Goal: Information Seeking & Learning: Learn about a topic

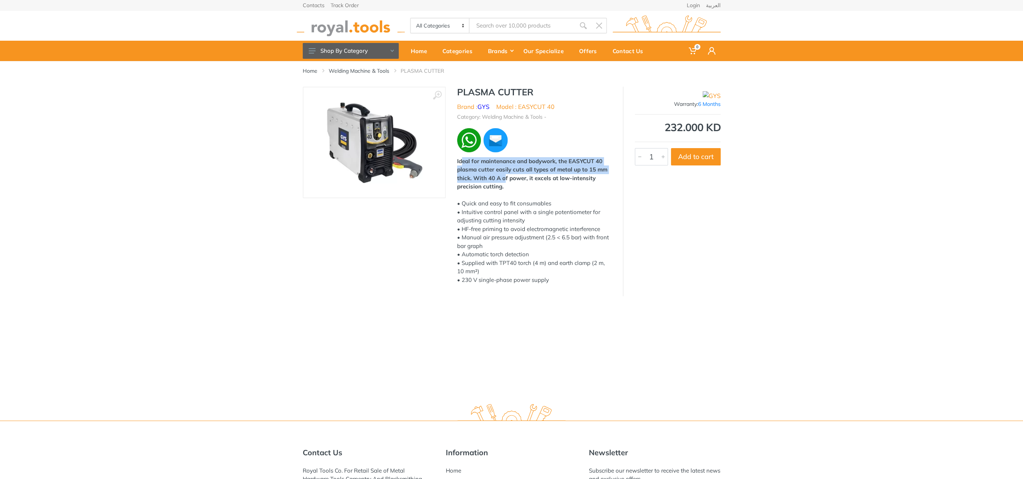
drag, startPoint x: 463, startPoint y: 163, endPoint x: 505, endPoint y: 182, distance: 46.3
click at [505, 182] on div "Ideal for maintenance and bodywork, the EASYCUT 40 plasma cutter easily cuts al…" at bounding box center [534, 220] width 154 height 127
click at [507, 190] on div "Ideal for maintenance and bodywork, the EASYCUT 40 plasma cutter easily cuts al…" at bounding box center [534, 220] width 154 height 127
drag, startPoint x: 507, startPoint y: 190, endPoint x: 459, endPoint y: 159, distance: 56.7
click at [459, 159] on div "Ideal for maintenance and bodywork, the EASYCUT 40 plasma cutter easily cuts al…" at bounding box center [534, 220] width 154 height 127
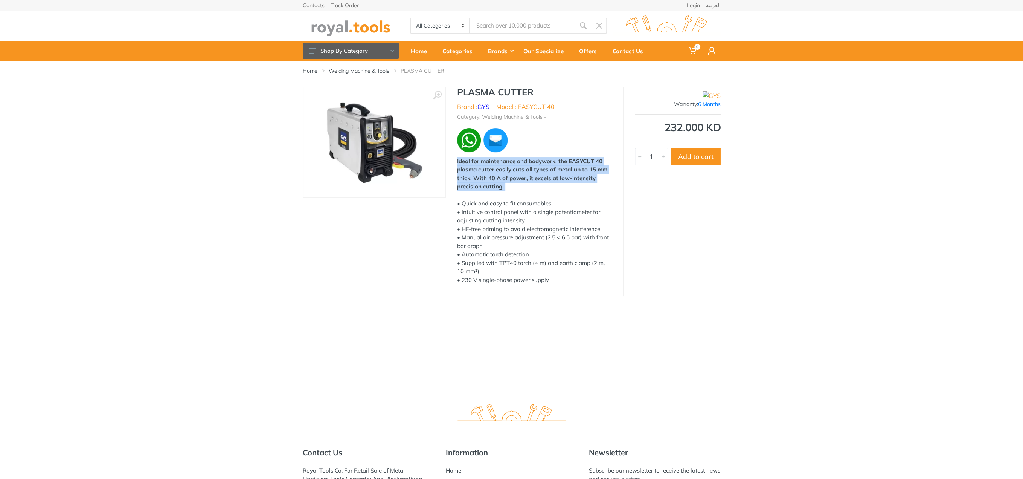
click at [459, 159] on strong "Ideal for maintenance and bodywork, the EASYCUT 40 plasma cutter easily cuts al…" at bounding box center [532, 173] width 150 height 33
drag, startPoint x: 456, startPoint y: 162, endPoint x: 507, endPoint y: 193, distance: 59.2
click at [507, 193] on div "PLASMA CUTTER Brand : GYS Model : EASYCUT 40 Category: Welding Machine & Tools …" at bounding box center [534, 188] width 177 height 202
click at [694, 261] on div "Warranty: 6 Months 232.000 KD 6668 1 Add to cart" at bounding box center [672, 191] width 98 height 209
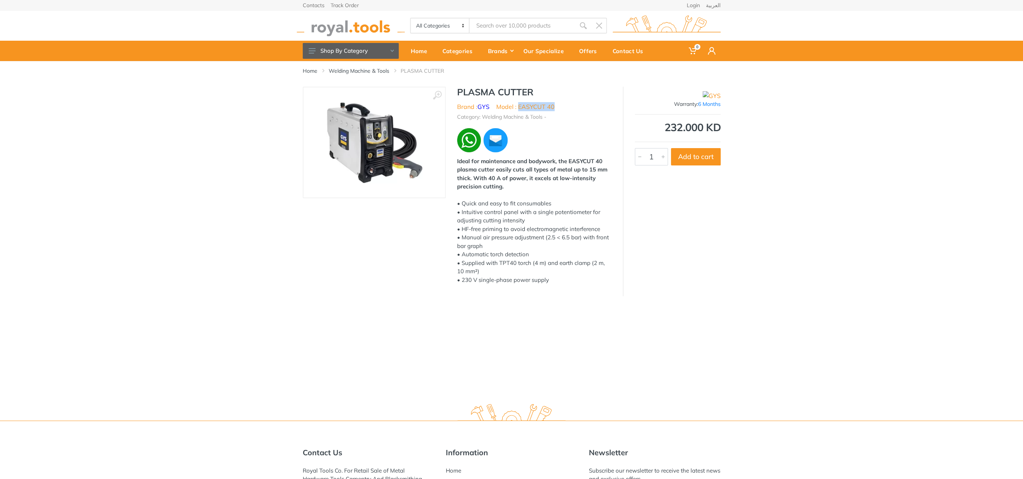
drag, startPoint x: 519, startPoint y: 108, endPoint x: 552, endPoint y: 104, distance: 33.3
click at [552, 104] on li "Model : EASYCUT 40" at bounding box center [525, 106] width 58 height 9
drag, startPoint x: 458, startPoint y: 92, endPoint x: 536, endPoint y: 92, distance: 77.9
click at [536, 92] on h1 "PLASMA CUTTER" at bounding box center [534, 92] width 154 height 11
copy h1 "PLASMA CUTTER"
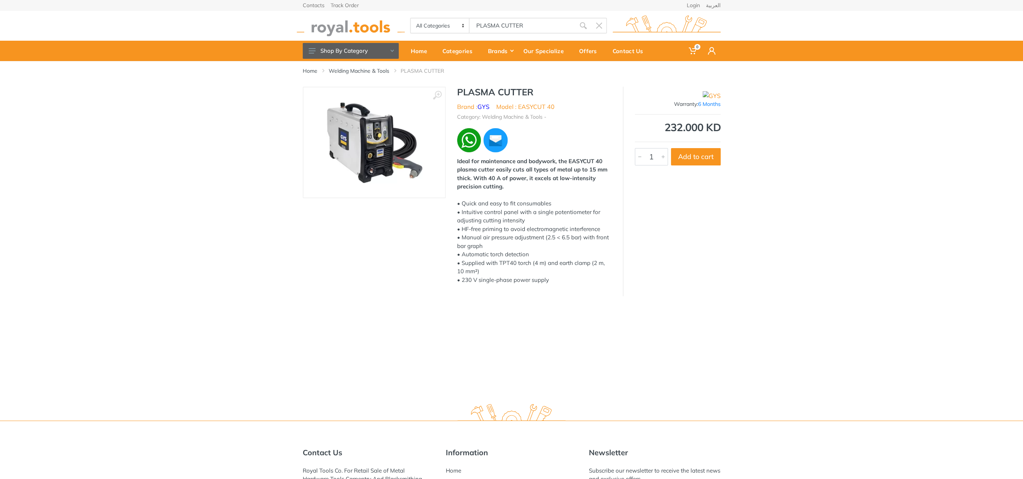
type input "PLASMA CUTTER"
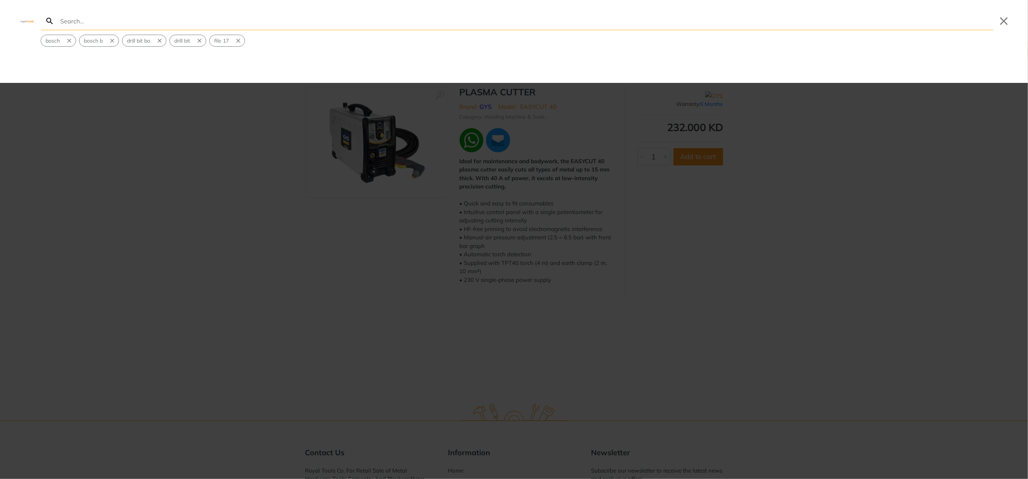
click at [136, 26] on input "Search" at bounding box center [526, 21] width 935 height 18
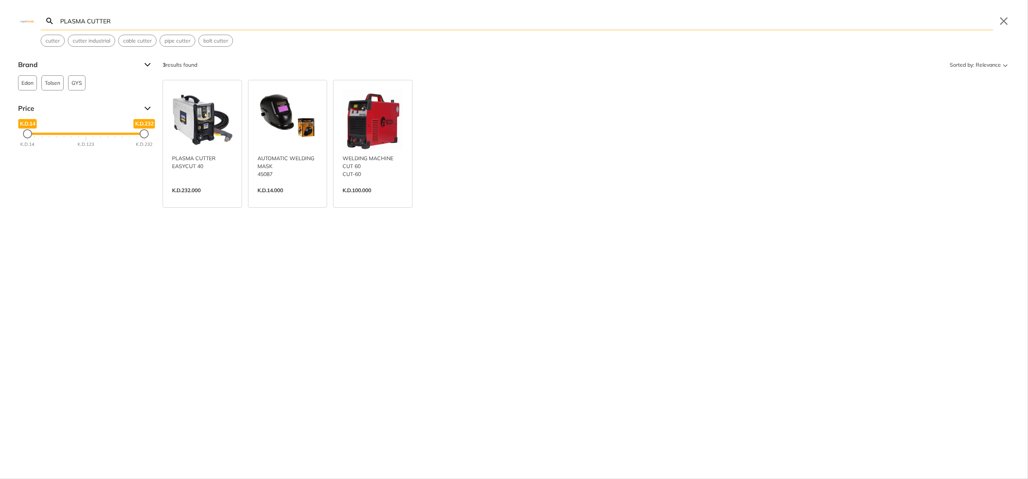
type input "PLASMA CUTTER"
click at [385, 198] on link "View more →" at bounding box center [373, 198] width 61 height 0
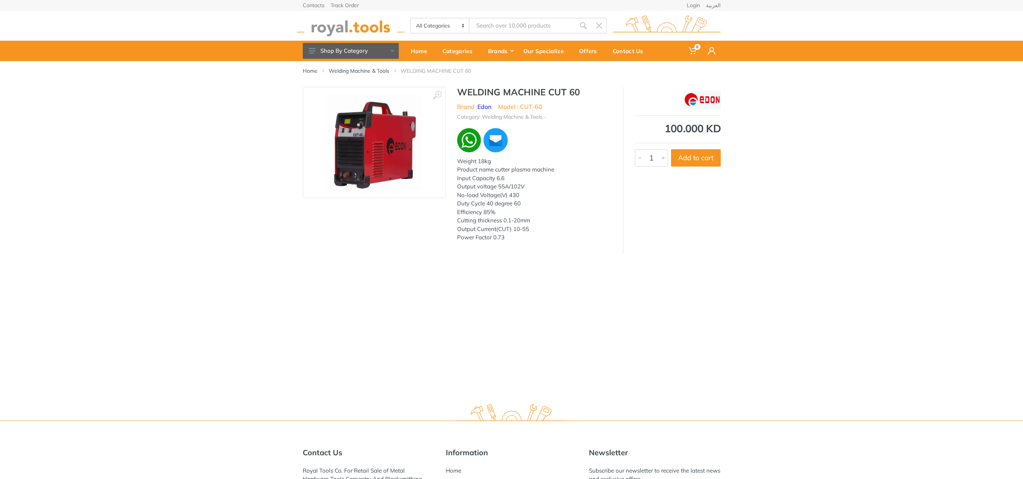
type input "PLASMA CUTTER"
